Goal: Transaction & Acquisition: Obtain resource

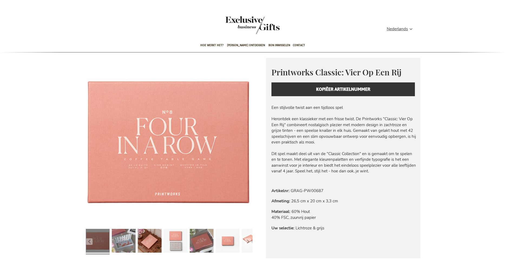
type input "administrator"
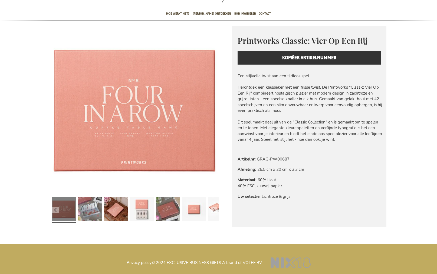
scroll to position [33, 0]
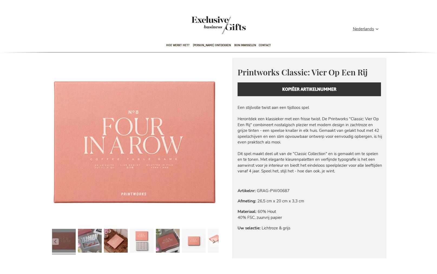
type input "administrator"
click at [214, 22] on img "store logo" at bounding box center [218, 25] width 54 height 18
type input "administrator"
click at [179, 45] on span "Hoe werkt het?" at bounding box center [177, 45] width 23 height 13
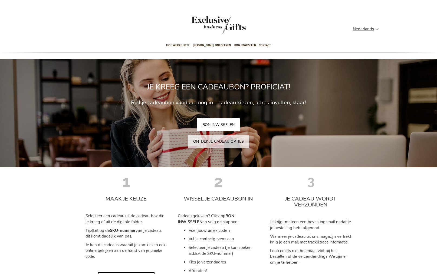
type input "administrator"
click at [214, 126] on link "BON INWISSELEN" at bounding box center [218, 124] width 43 height 13
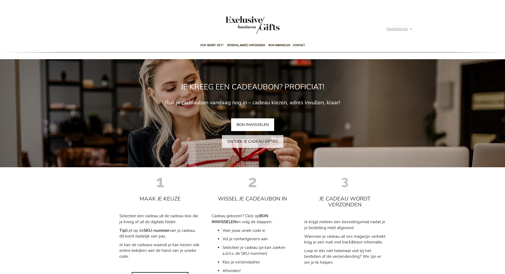
type input "administrator"
click at [409, 29] on strong "Nederlands" at bounding box center [399, 29] width 25 height 6
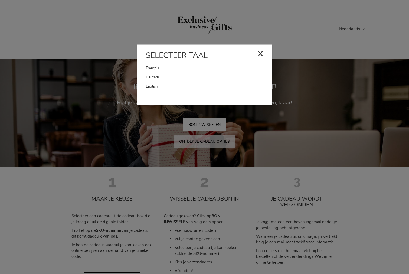
drag, startPoint x: 408, startPoint y: 72, endPoint x: 385, endPoint y: 82, distance: 25.2
click at [339, 34] on div "Nederlands x Selecteer taal Français Deutsch" at bounding box center [353, 30] width 29 height 8
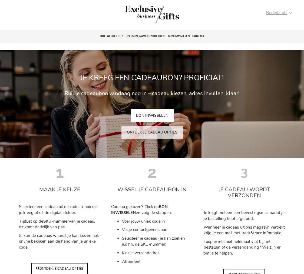
click at [289, 13] on strong "Nederlands" at bounding box center [278, 13] width 25 height 6
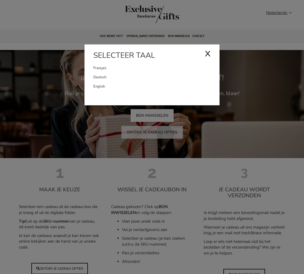
drag, startPoint x: 205, startPoint y: 53, endPoint x: 172, endPoint y: 45, distance: 33.8
click at [205, 52] on div "x" at bounding box center [208, 53] width 6 height 16
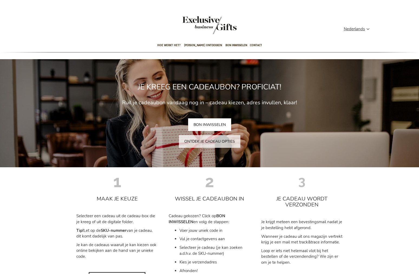
type input "administrator"
click at [67, 30] on div "Contact Offerte" at bounding box center [193, 30] width 302 height 17
click at [194, 44] on span "Cadeaus ontdekken" at bounding box center [203, 45] width 38 height 13
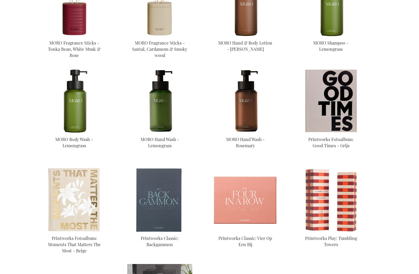
scroll to position [540, 0]
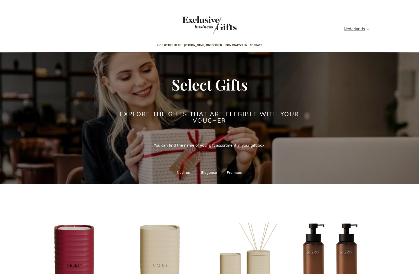
scroll to position [102, 0]
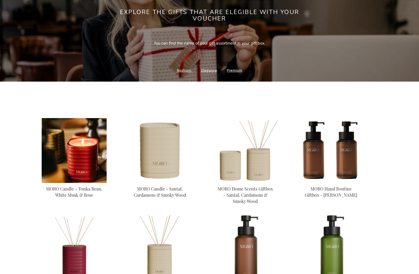
type input "administrator"
click at [75, 163] on img at bounding box center [74, 150] width 65 height 65
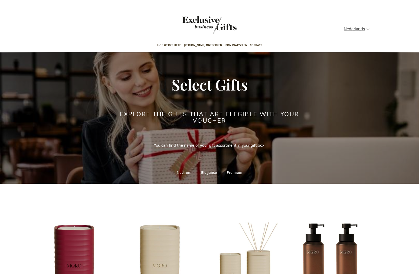
type input "administrator"
click at [184, 172] on link "Nostrum" at bounding box center [184, 172] width 15 height 7
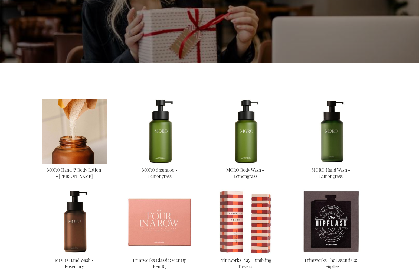
click at [75, 142] on img at bounding box center [74, 131] width 65 height 65
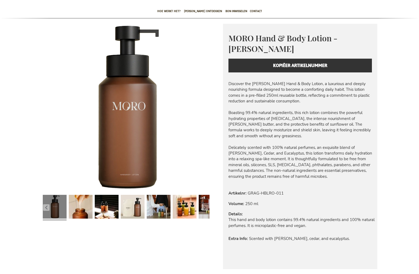
scroll to position [35, 0]
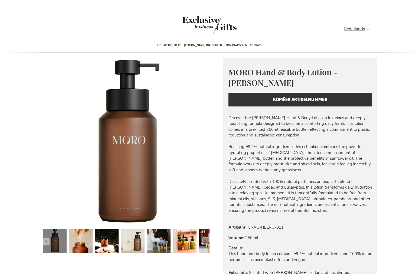
scroll to position [62, 0]
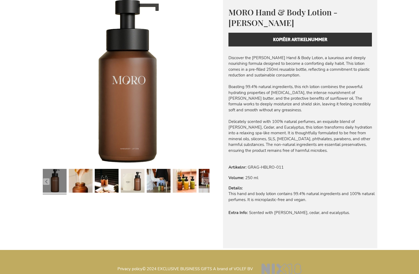
scroll to position [68, 0]
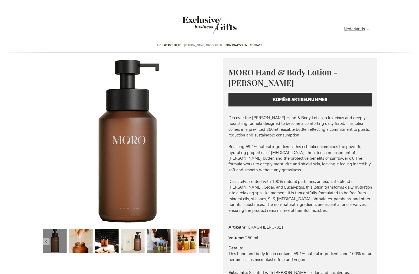
type input "administrator"
click at [202, 45] on span "[PERSON_NAME] ontdekken" at bounding box center [203, 45] width 38 height 13
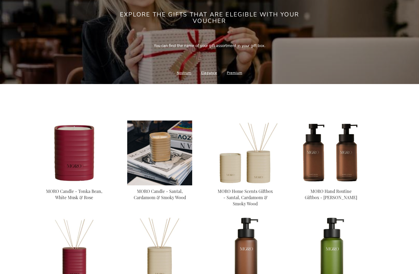
type input "administrator"
click at [167, 155] on img at bounding box center [159, 153] width 65 height 65
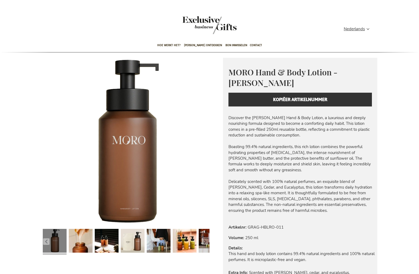
type input "administrator"
click at [245, 100] on div "MORO Hand & Body Lotion - Rosemary MORO: Nature-Powered Care for the Modern Man…" at bounding box center [300, 86] width 154 height 57
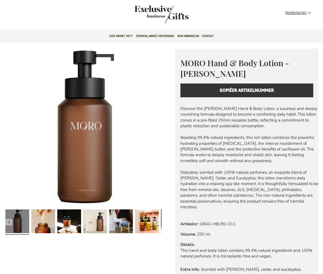
click at [216, 92] on div "MORO Hand & Body Lotion - [PERSON_NAME]: Nature-Powered Care for the Modern Man…" at bounding box center [247, 77] width 144 height 57
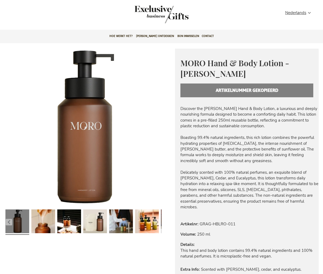
type input "administrator"
click at [210, 89] on div "MORO Hand & Body Lotion - Rosemary MORO: Nature-Powered Care for the Modern Man…" at bounding box center [247, 77] width 144 height 57
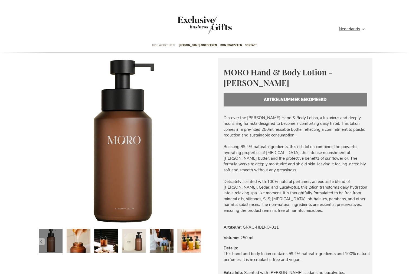
click at [165, 45] on span "Hoe werkt het?" at bounding box center [163, 45] width 23 height 13
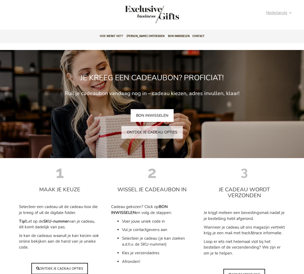
type input "administrator"
click at [280, 13] on span "Nederlands" at bounding box center [276, 13] width 21 height 6
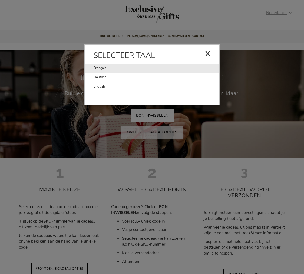
click at [98, 67] on link "Français" at bounding box center [148, 68] width 111 height 9
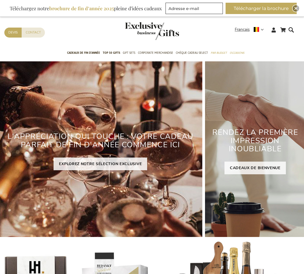
type input "administrator"
click at [296, 9] on img "Close" at bounding box center [295, 8] width 3 height 3
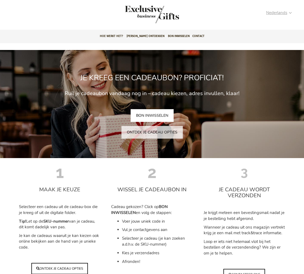
type input "administrator"
click at [290, 14] on strong "Nederlands" at bounding box center [278, 13] width 25 height 6
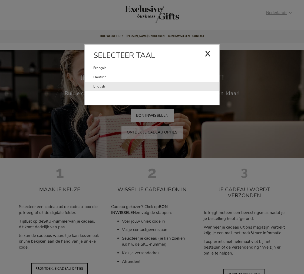
click at [101, 85] on link "English" at bounding box center [156, 86] width 126 height 9
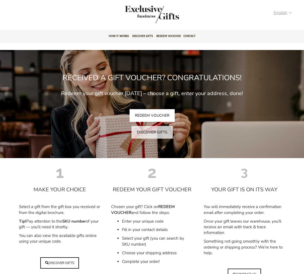
type input "administrator"
click at [291, 12] on strong "English" at bounding box center [283, 13] width 18 height 6
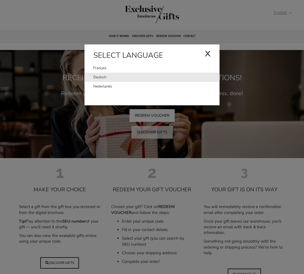
click at [100, 78] on link "Deutsch" at bounding box center [156, 77] width 126 height 9
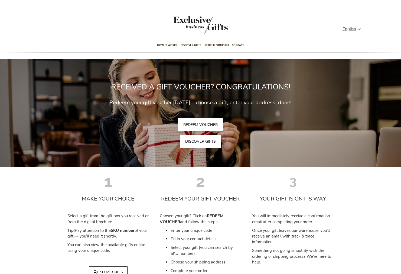
type input "administrator"
click at [210, 140] on link "DISCOVER GIFTS" at bounding box center [200, 141] width 41 height 13
type input "administrator"
click at [189, 44] on span "Discover gifts" at bounding box center [190, 45] width 21 height 13
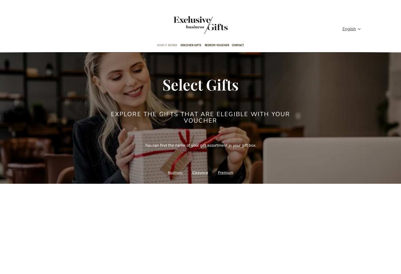
type input "administrator"
click at [166, 44] on span "How it works" at bounding box center [167, 45] width 20 height 13
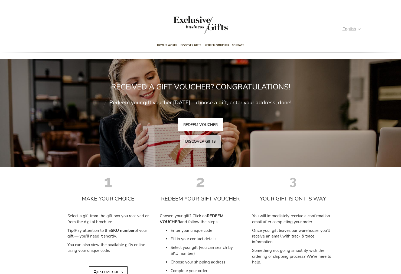
type input "administrator"
click at [360, 28] on div "English" at bounding box center [353, 29] width 22 height 6
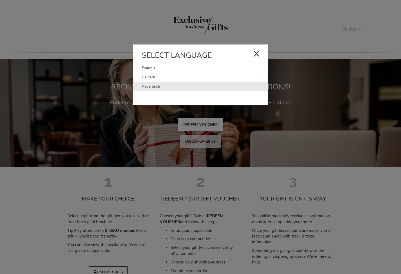
click at [149, 85] on link "Nederlands" at bounding box center [205, 86] width 126 height 9
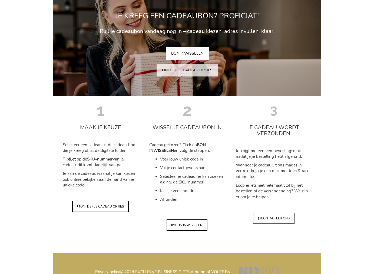
scroll to position [66, 0]
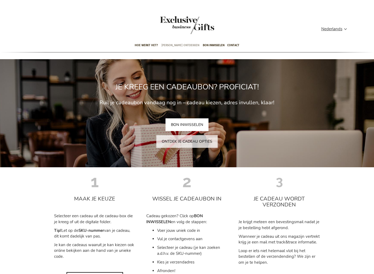
type input "administrator"
click at [174, 45] on span "[PERSON_NAME] ontdekken" at bounding box center [180, 45] width 38 height 13
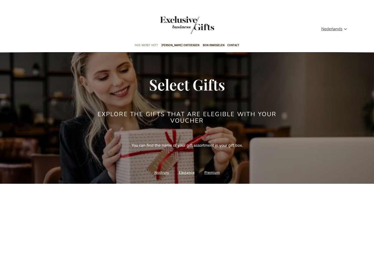
type input "administrator"
click at [152, 45] on span "Hoe werkt het?" at bounding box center [146, 45] width 23 height 13
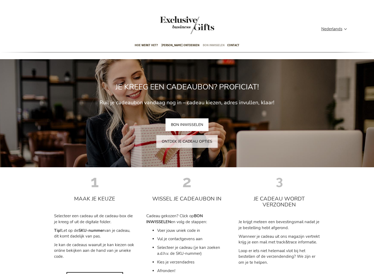
type input "administrator"
click at [210, 45] on span "Bon inwisselen" at bounding box center [214, 45] width 22 height 13
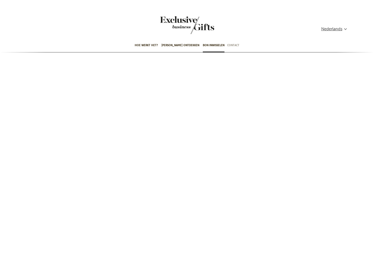
type input "administrator"
click at [229, 46] on span "Contact" at bounding box center [233, 45] width 12 height 13
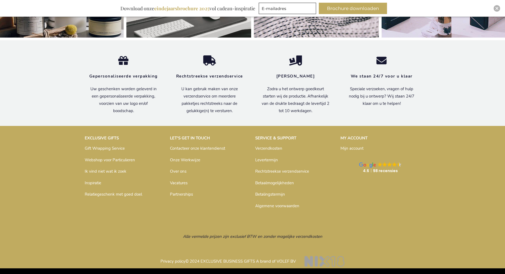
scroll to position [1793, 0]
type input "administrator"
click at [179, 150] on link "Contacteer onze klantendienst" at bounding box center [197, 148] width 55 height 5
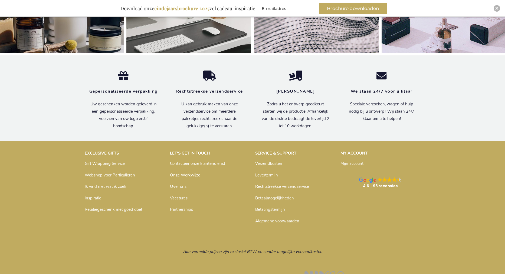
scroll to position [1796, 0]
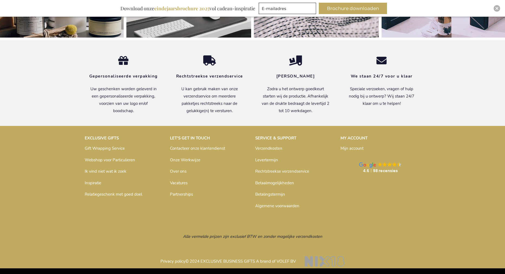
type input "administrator"
click at [259, 148] on link "Verzendkosten" at bounding box center [268, 148] width 27 height 5
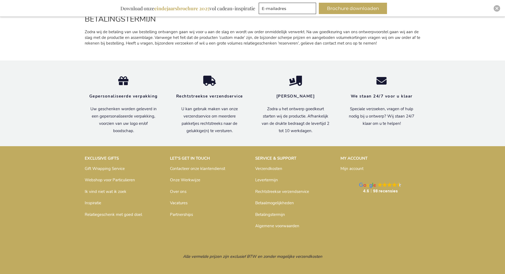
scroll to position [783, 0]
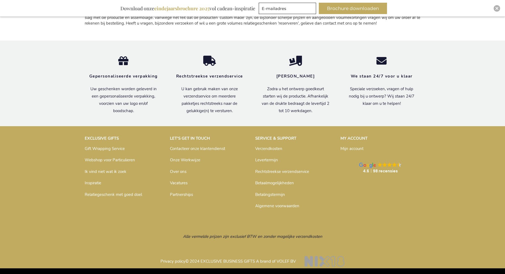
type input "administrator"
click at [174, 161] on link "Onze Werkwijze" at bounding box center [185, 159] width 30 height 5
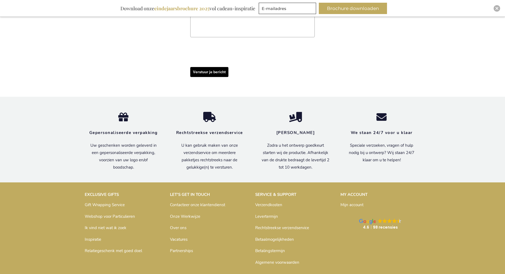
scroll to position [565, 0]
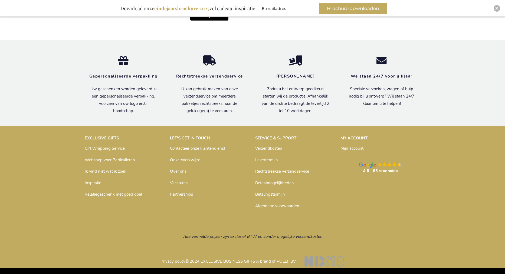
type input "administrator"
click at [174, 149] on link "Contacteer onze klantendienst" at bounding box center [197, 148] width 55 height 5
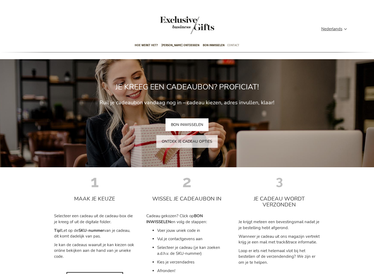
type input "administrator"
click at [227, 45] on span "Contact" at bounding box center [233, 45] width 12 height 13
type input "administrator"
click at [230, 45] on span "Contact" at bounding box center [233, 45] width 12 height 13
click at [230, 46] on span "Contact" at bounding box center [233, 45] width 12 height 13
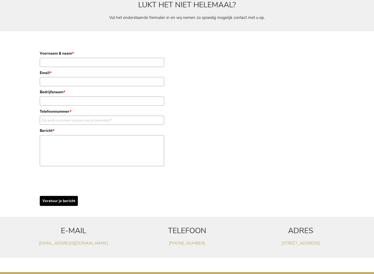
scroll to position [64, 0]
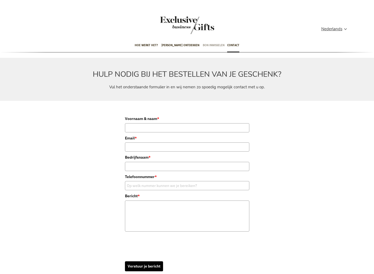
type input "administrator"
click at [205, 46] on span "Bon inwisselen" at bounding box center [214, 45] width 22 height 13
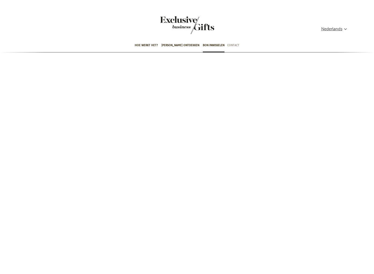
type input "administrator"
click at [227, 45] on span "Contact" at bounding box center [233, 45] width 12 height 13
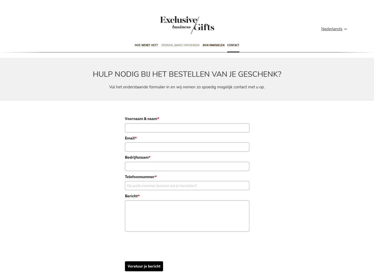
type input "administrator"
click at [175, 47] on span "[PERSON_NAME] ontdekken" at bounding box center [180, 45] width 38 height 13
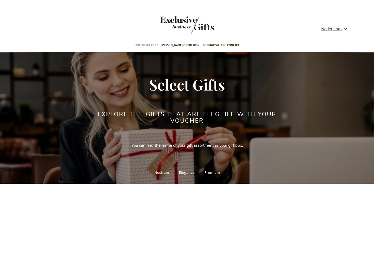
type input "administrator"
click at [149, 45] on span "Hoe werkt het?" at bounding box center [146, 45] width 23 height 13
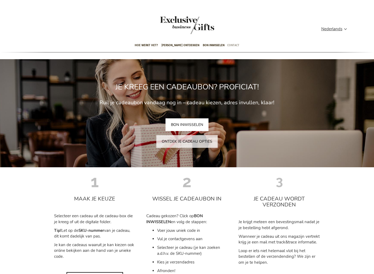
type input "administrator"
click at [231, 45] on span "Contact" at bounding box center [233, 45] width 12 height 13
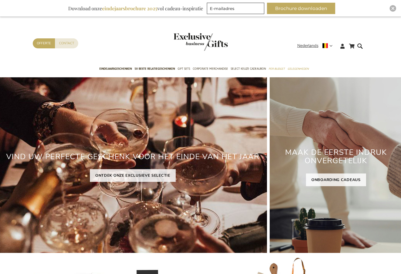
click at [246, 61] on div "Contact Offerte" at bounding box center [165, 50] width 264 height 24
click at [249, 67] on span "Select Keuze Cadeaubon" at bounding box center [247, 69] width 35 height 6
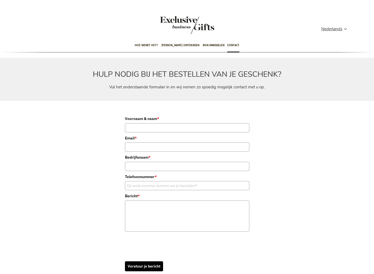
scroll to position [95, 0]
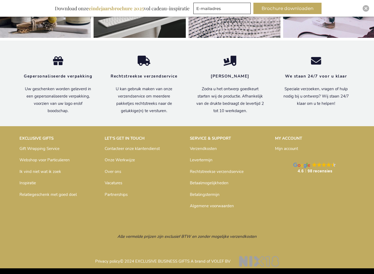
scroll to position [1748, 0]
type input "administrator"
click at [202, 150] on link "Verzendkosten" at bounding box center [203, 148] width 27 height 5
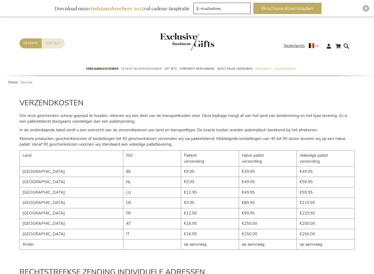
type input "administrator"
click at [148, 68] on span "50 beste relatiegeschenken" at bounding box center [141, 69] width 40 height 6
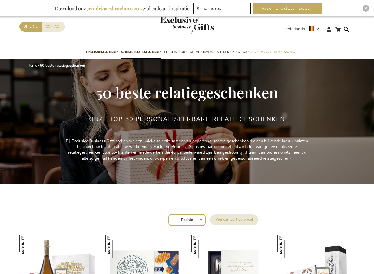
type input "administrator"
click at [185, 26] on img "store logo" at bounding box center [187, 25] width 54 height 18
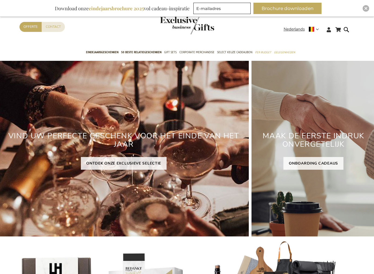
scroll to position [8, 0]
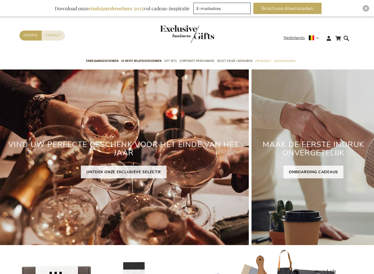
type input "administrator"
click at [364, 8] on img "Close" at bounding box center [365, 8] width 3 height 3
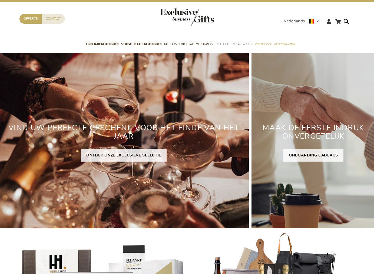
click at [232, 43] on span "Select Keuze Cadeaubon" at bounding box center [234, 44] width 35 height 6
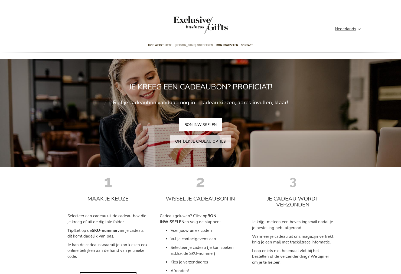
type input "administrator"
click at [185, 45] on span "[PERSON_NAME] ontdekken" at bounding box center [194, 45] width 38 height 13
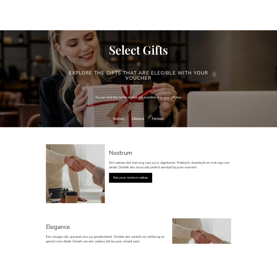
scroll to position [50, 0]
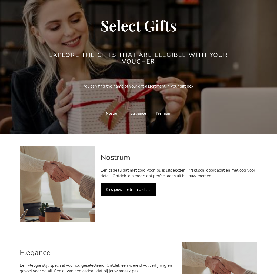
type input "administrator"
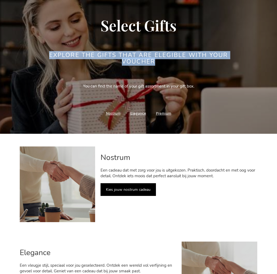
drag, startPoint x: 50, startPoint y: 54, endPoint x: 167, endPoint y: 62, distance: 116.6
click at [167, 62] on h2 "Explore the gifts that are elegible with your voucher" at bounding box center [138, 58] width 203 height 13
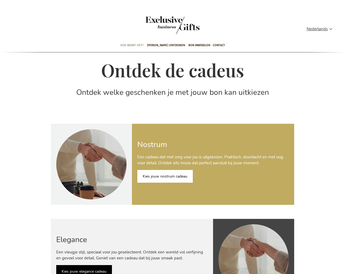
type input "administrator"
click at [136, 45] on span "Hoe werkt het?" at bounding box center [131, 45] width 23 height 13
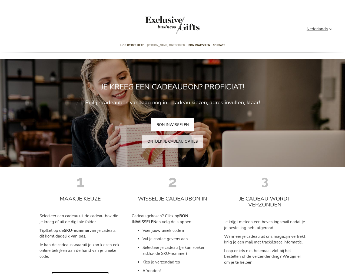
click at [161, 44] on span "[PERSON_NAME] ontdekken" at bounding box center [166, 45] width 38 height 13
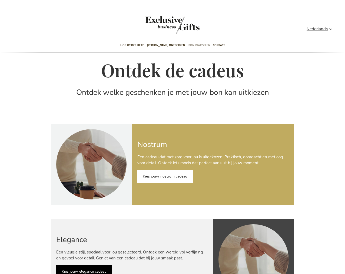
type input "administrator"
click at [190, 48] on span "Bon inwisselen" at bounding box center [200, 45] width 22 height 13
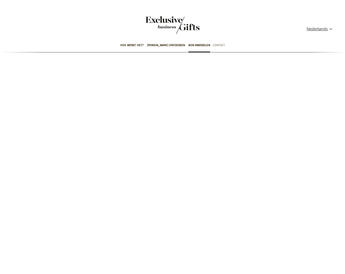
type input "administrator"
click at [213, 47] on span "Contact" at bounding box center [219, 45] width 12 height 13
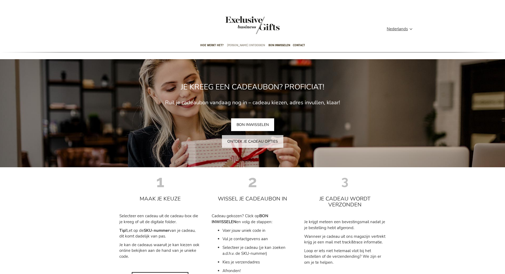
type input "administrator"
click at [242, 45] on span "[PERSON_NAME] ontdekken" at bounding box center [246, 45] width 38 height 13
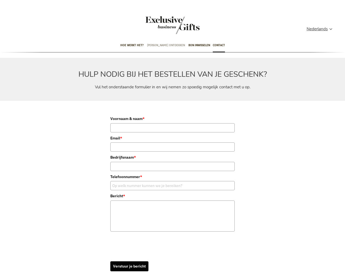
type input "administrator"
click at [171, 44] on span "[PERSON_NAME] ontdekken" at bounding box center [166, 45] width 38 height 13
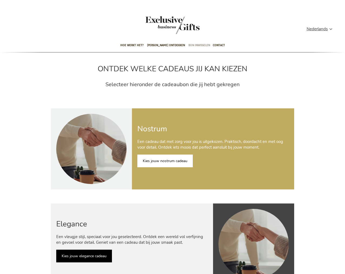
type input "administrator"
click at [192, 45] on span "Bon inwisselen" at bounding box center [200, 45] width 22 height 13
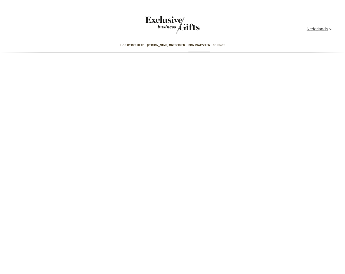
type input "administrator"
click at [214, 45] on span "Contact" at bounding box center [219, 45] width 12 height 13
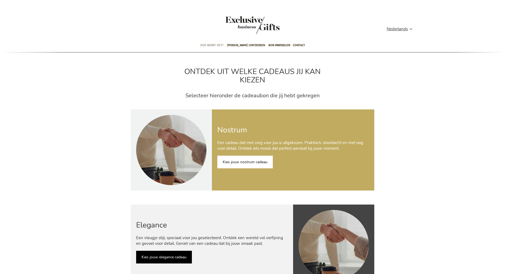
type input "administrator"
click at [210, 45] on span "Hoe werkt het?" at bounding box center [211, 45] width 23 height 13
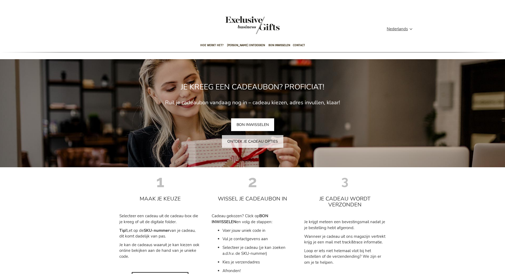
type input "administrator"
click at [245, 122] on link "BON INWISSELEN" at bounding box center [252, 124] width 43 height 13
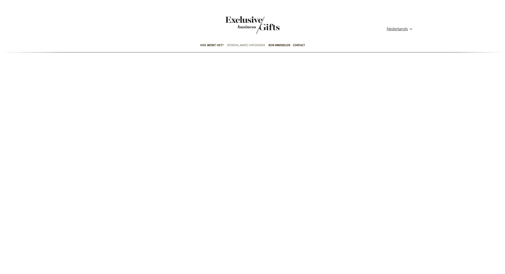
type input "administrator"
click at [246, 45] on span "[PERSON_NAME] ontdekken" at bounding box center [246, 45] width 38 height 13
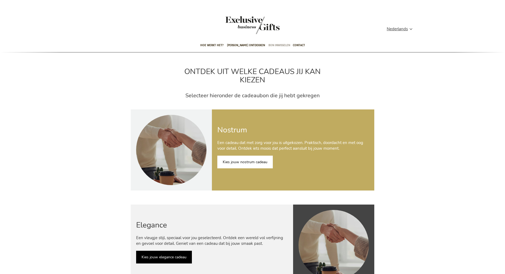
type input "administrator"
click at [270, 46] on span "Bon inwisselen" at bounding box center [279, 45] width 22 height 13
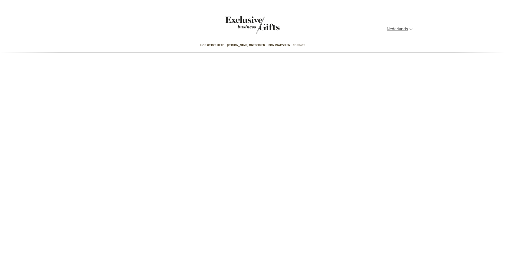
type input "administrator"
click at [294, 45] on span "Contact" at bounding box center [299, 45] width 12 height 13
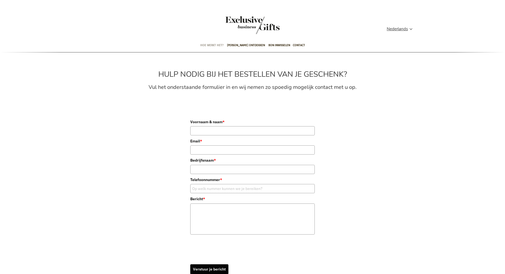
type input "administrator"
click at [212, 46] on span "Hoe werkt het?" at bounding box center [211, 45] width 23 height 13
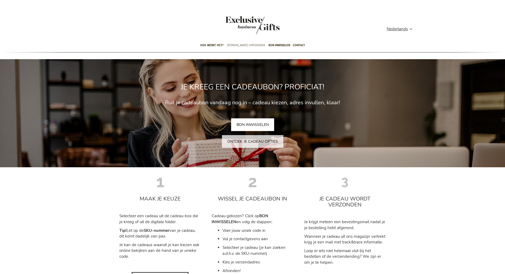
type input "administrator"
click at [245, 45] on span "[PERSON_NAME] ontdekken" at bounding box center [246, 45] width 38 height 13
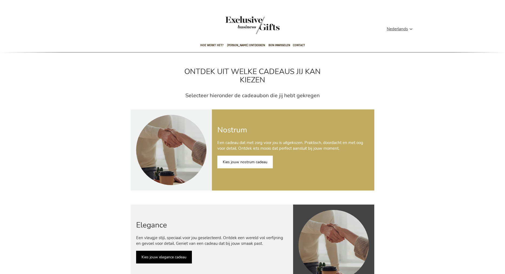
type input "administrator"
click at [255, 161] on link "Kies jouw nostrum cadeau" at bounding box center [244, 162] width 55 height 13
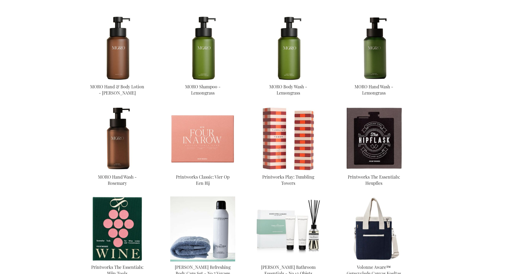
scroll to position [232, 0]
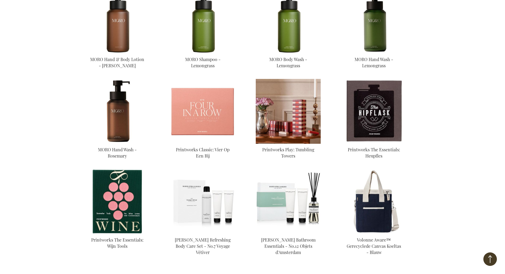
type input "administrator"
click at [268, 129] on img at bounding box center [288, 111] width 65 height 65
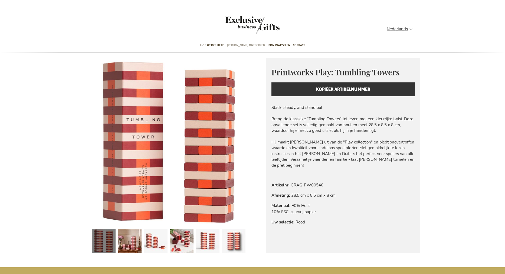
type input "administrator"
click at [245, 44] on span "[PERSON_NAME] ontdekken" at bounding box center [246, 45] width 38 height 13
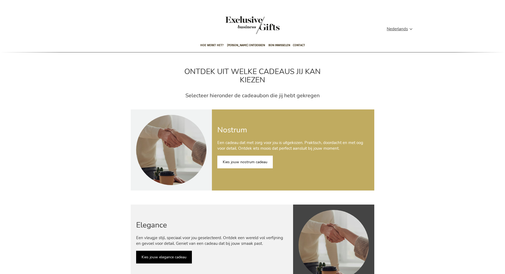
type input "administrator"
click at [237, 166] on link "Kies jouw nostrum cadeau" at bounding box center [244, 162] width 55 height 13
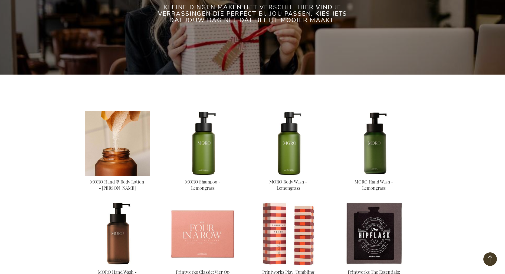
scroll to position [91, 0]
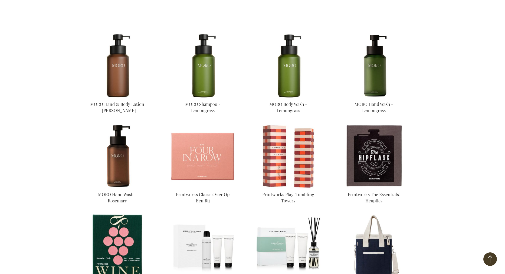
scroll to position [182, 0]
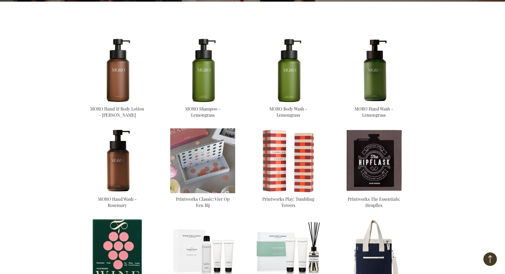
type input "administrator"
click at [201, 168] on img at bounding box center [202, 160] width 65 height 65
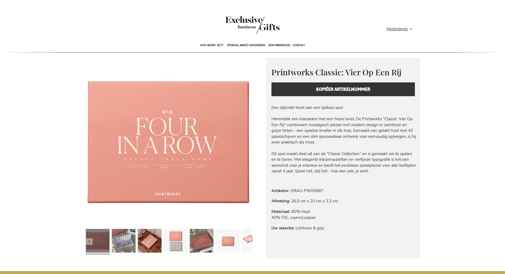
type input "administrator"
click at [339, 90] on div "Printworks Classic: Vier Op Een Rij Everyday beauty, thoughtfully designed. Pri…" at bounding box center [343, 81] width 154 height 47
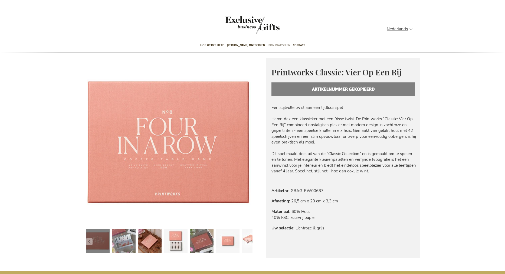
click at [278, 45] on span "Bon inwisselen" at bounding box center [279, 45] width 22 height 13
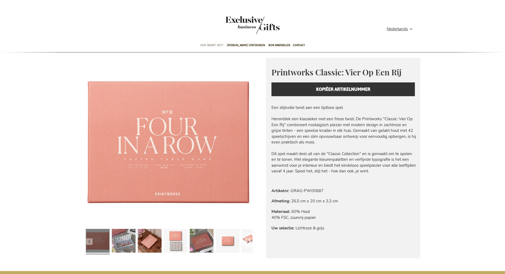
type input "administrator"
click at [221, 44] on span "Hoe werkt het?" at bounding box center [211, 45] width 23 height 13
